Goal: Task Accomplishment & Management: Use online tool/utility

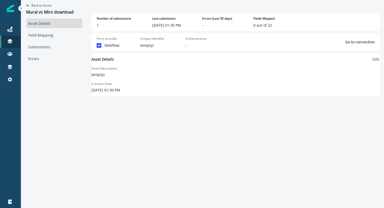
drag, startPoint x: 41, startPoint y: 6, endPoint x: 31, endPoint y: 21, distance: 18.2
click at [33, 20] on div "Back to forms Mural vs Miro download Asset Details Field Mapping Submissions Er…" at bounding box center [54, 97] width 67 height 195
click at [45, 93] on p "Inbound webhooks" at bounding box center [44, 91] width 33 height 5
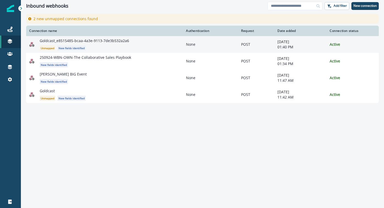
click at [74, 38] on p "Goldcast_e8515485-bcaa-4a3e-9113-7de3b532a2a6" at bounding box center [84, 40] width 89 height 5
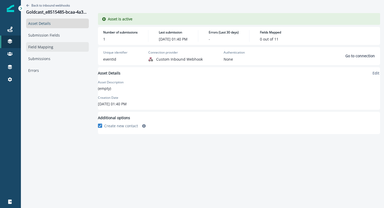
click at [50, 49] on link "Field Mapping" at bounding box center [57, 47] width 63 height 10
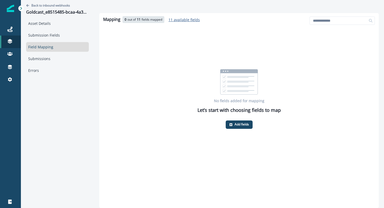
click at [182, 21] on p "11 available fields" at bounding box center [184, 19] width 31 height 5
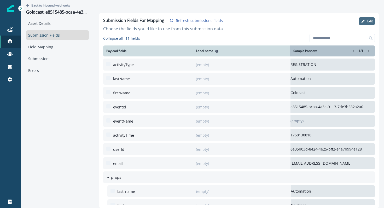
click at [364, 19] on icon "button" at bounding box center [363, 21] width 4 height 4
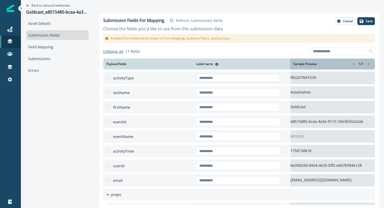
click at [233, 76] on input "text" at bounding box center [238, 78] width 84 height 8
type input "**********"
click at [233, 93] on input "text" at bounding box center [238, 92] width 84 height 8
type input "*********"
type input "**********"
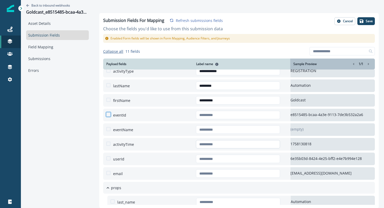
scroll to position [7, 0]
click at [237, 170] on input "text" at bounding box center [238, 173] width 84 height 8
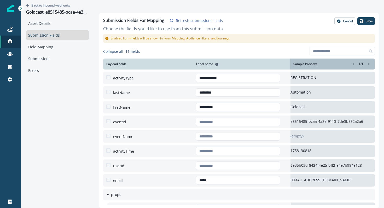
type input "*****"
click at [107, 181] on span at bounding box center [108, 180] width 4 height 4
click at [108, 105] on span at bounding box center [108, 107] width 4 height 4
click at [107, 92] on span at bounding box center [108, 92] width 4 height 4
click at [109, 76] on span at bounding box center [108, 77] width 4 height 4
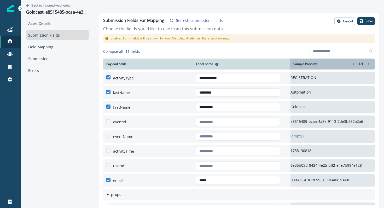
click at [220, 124] on input "text" at bounding box center [238, 122] width 84 height 8
type input "********"
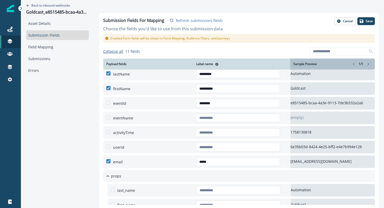
scroll to position [10, 0]
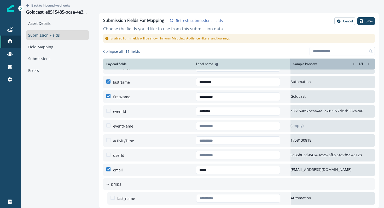
click at [107, 110] on span at bounding box center [108, 111] width 4 height 4
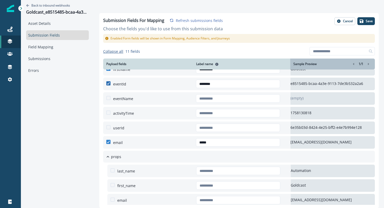
scroll to position [39, 0]
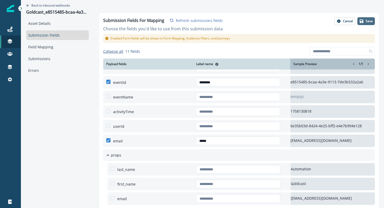
click at [367, 22] on p "Save" at bounding box center [369, 21] width 7 height 4
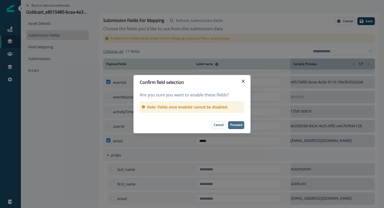
click at [234, 125] on p "Proceed" at bounding box center [236, 125] width 12 height 4
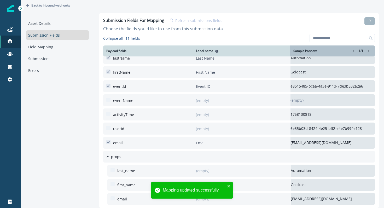
scroll to position [21, 0]
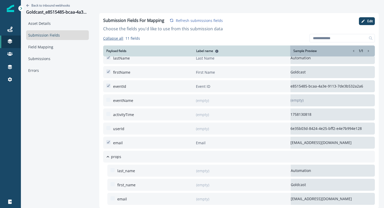
click at [53, 53] on div "Asset Details Submission Fields Field Mapping Submissions Errors" at bounding box center [57, 47] width 63 height 57
click at [53, 48] on link "Field Mapping" at bounding box center [57, 47] width 63 height 10
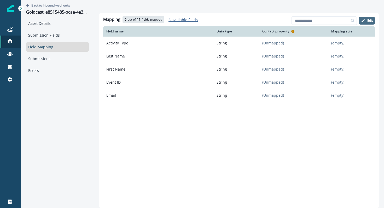
click at [368, 24] on button "Edit" at bounding box center [367, 21] width 16 height 8
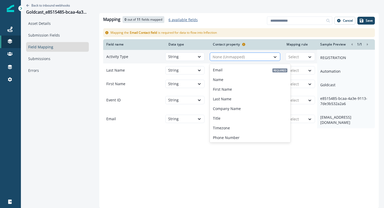
click at [221, 58] on div at bounding box center [240, 57] width 55 height 6
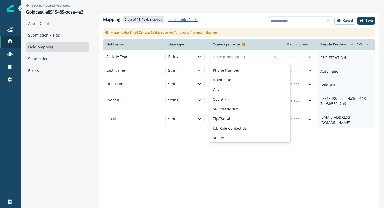
type input "*"
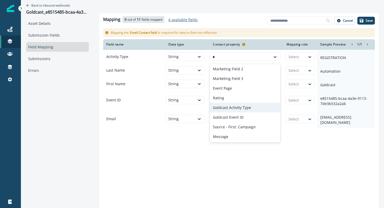
click at [222, 108] on p "Goldcast Activity Type" at bounding box center [232, 107] width 38 height 5
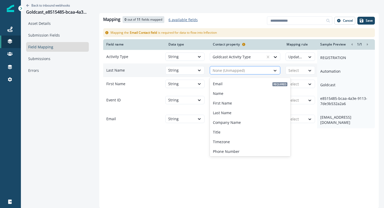
click at [230, 74] on div at bounding box center [240, 70] width 55 height 6
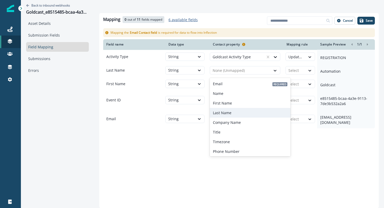
drag, startPoint x: 224, startPoint y: 101, endPoint x: 225, endPoint y: 111, distance: 10.3
click at [225, 111] on div "Email Required Name First Name Last Name Company Name Title Timezone Phone Numb…" at bounding box center [250, 117] width 81 height 78
click at [225, 111] on p "Last Name" at bounding box center [222, 112] width 19 height 5
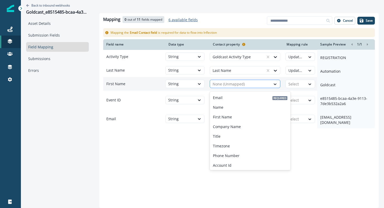
click at [223, 85] on div at bounding box center [240, 84] width 55 height 6
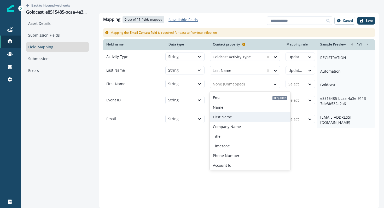
click at [223, 114] on div "First Name" at bounding box center [250, 117] width 81 height 10
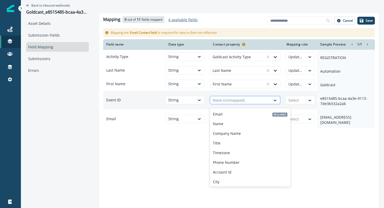
click at [223, 101] on div at bounding box center [240, 100] width 55 height 6
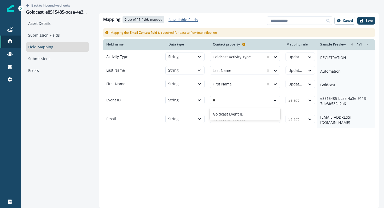
scroll to position [0, 0]
type input "***"
click at [225, 113] on p "Goldcast Event ID" at bounding box center [228, 113] width 31 height 5
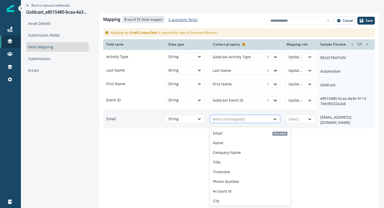
click at [224, 121] on div at bounding box center [240, 119] width 55 height 6
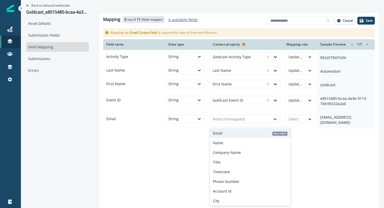
click at [222, 133] on div "Email Required" at bounding box center [250, 133] width 81 height 10
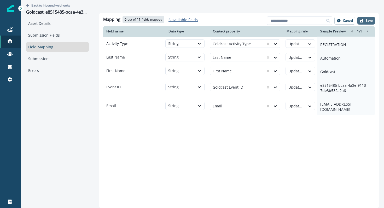
click at [366, 21] on p "Save" at bounding box center [369, 21] width 7 height 4
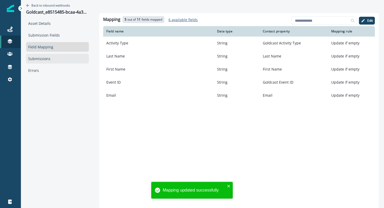
click at [50, 58] on link "Submissions" at bounding box center [57, 59] width 63 height 10
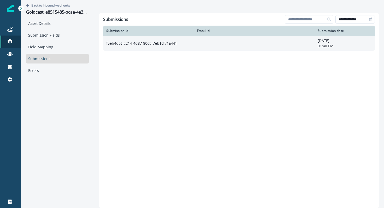
click at [151, 47] on td "f5eb4dc6-c214-4d87-80dc-7eb1cf71a441" at bounding box center [148, 43] width 91 height 15
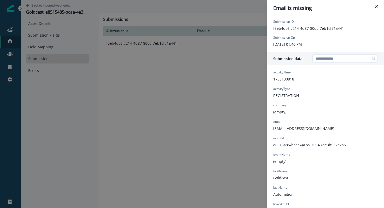
scroll to position [42, 0]
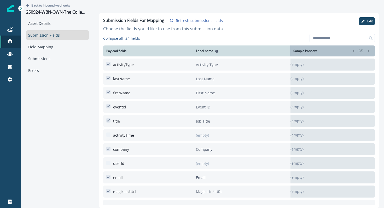
drag, startPoint x: 205, startPoint y: 107, endPoint x: 200, endPoint y: 109, distance: 6.0
click at [200, 109] on p "Event ID" at bounding box center [238, 107] width 84 height 12
drag, startPoint x: 202, startPoint y: 121, endPoint x: 201, endPoint y: 113, distance: 7.9
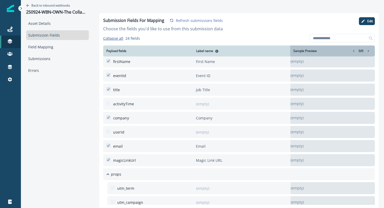
scroll to position [34, 0]
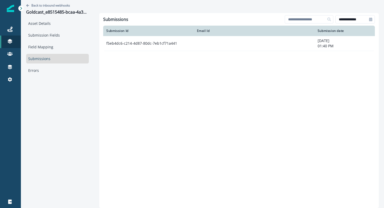
click at [48, 58] on link "Submissions" at bounding box center [57, 59] width 63 height 10
